Goal: Use online tool/utility: Use online tool/utility

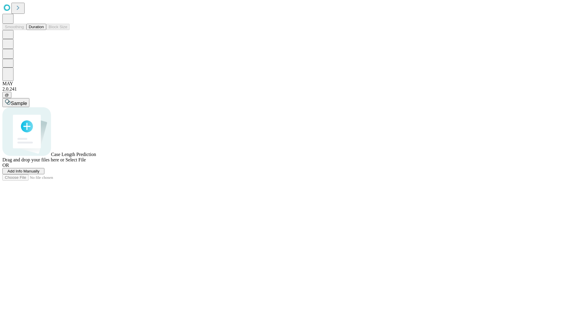
click at [44, 30] on button "Duration" at bounding box center [36, 27] width 20 height 6
click at [27, 101] on span "Sample" at bounding box center [19, 103] width 16 height 5
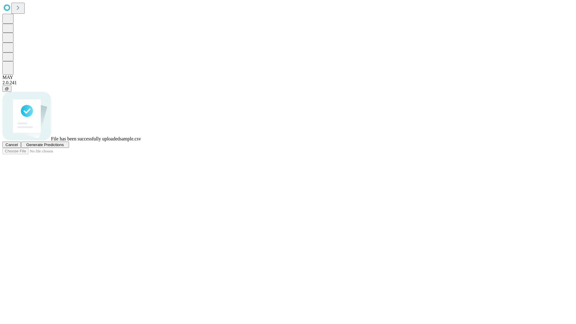
click at [64, 147] on span "Generate Predictions" at bounding box center [44, 144] width 37 height 4
